Goal: Information Seeking & Learning: Check status

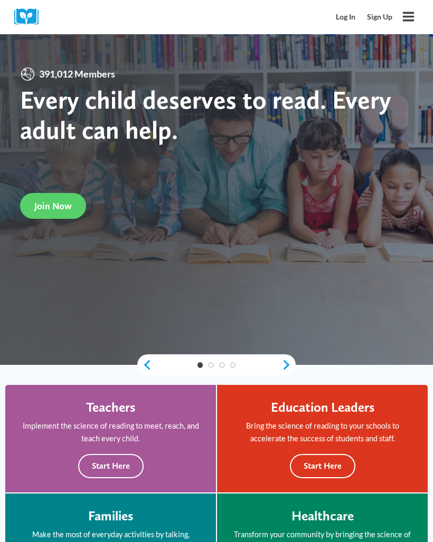
click at [337, 22] on link "Log In" at bounding box center [345, 17] width 31 height 20
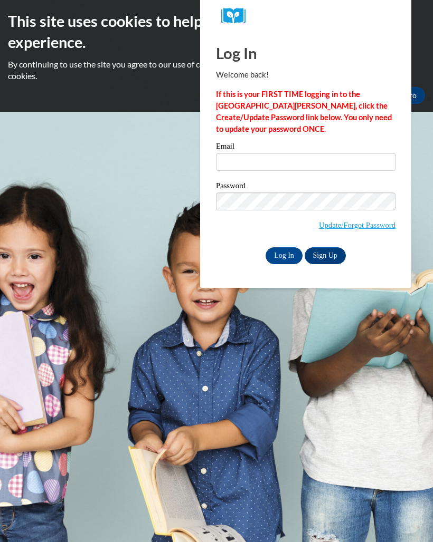
click at [319, 170] on input "Email" at bounding box center [305, 162] width 179 height 18
type input "rebbecamcluster@gmail.com"
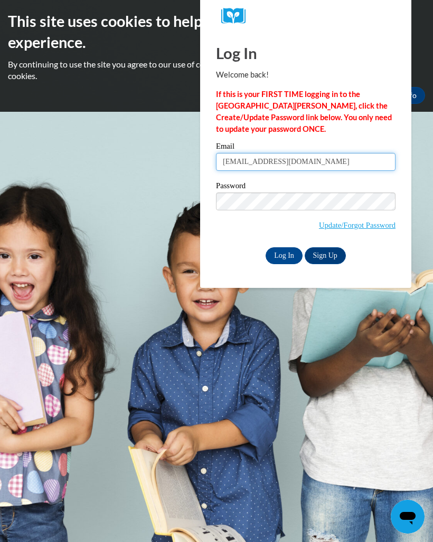
click at [284, 255] on input "Log In" at bounding box center [283, 255] width 37 height 17
click at [288, 255] on input "Log In" at bounding box center [283, 255] width 37 height 17
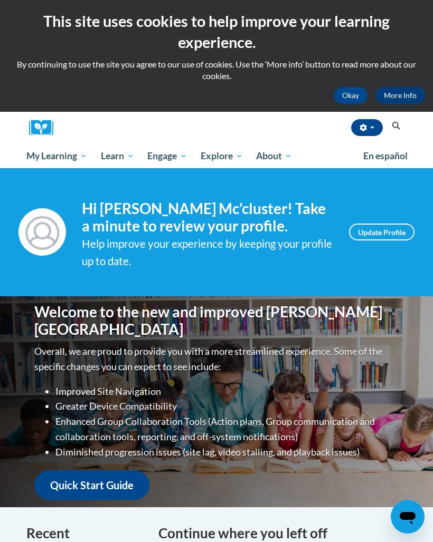
click at [0, 0] on span "My Course Progress" at bounding box center [0, 0] width 0 height 0
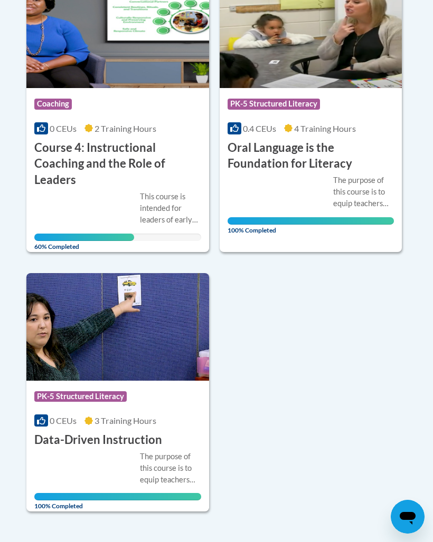
scroll to position [320, 0]
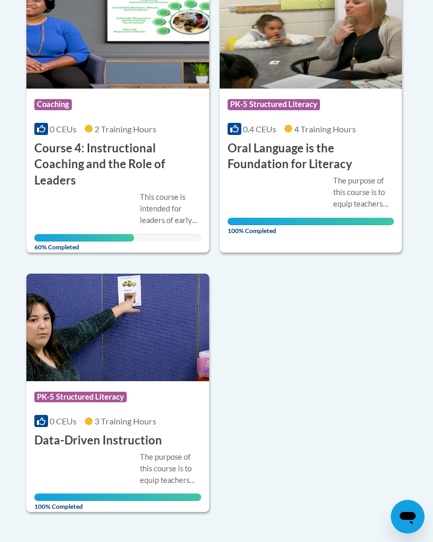
click at [125, 195] on div "This course is intended for leaders of early childhood education sites. It pres…" at bounding box center [117, 217] width 167 height 50
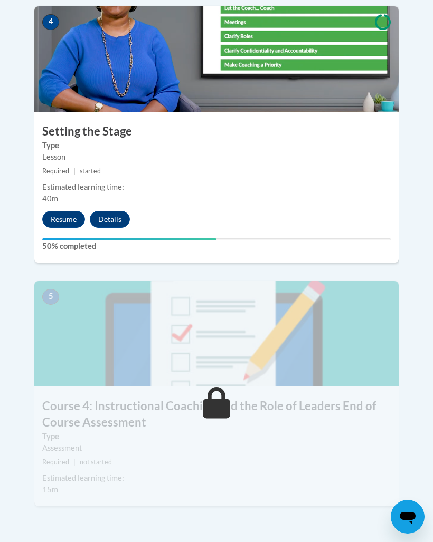
scroll to position [1296, 0]
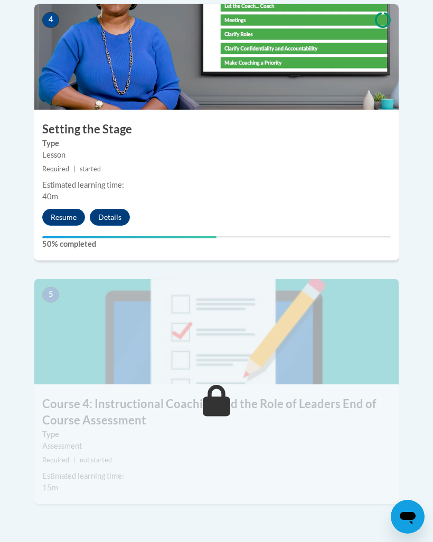
click at [60, 209] on button "Resume" at bounding box center [63, 217] width 43 height 17
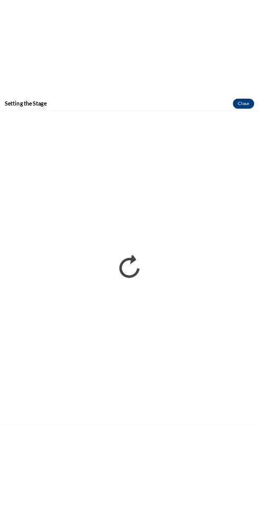
scroll to position [1723, 0]
